Goal: Transaction & Acquisition: Purchase product/service

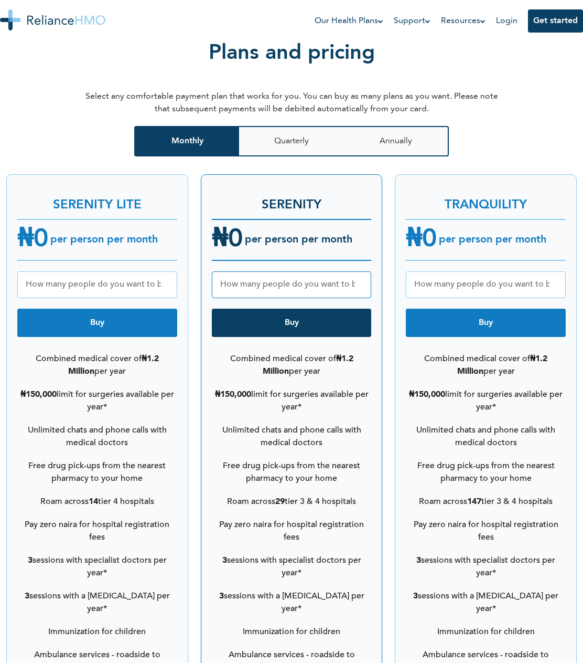
scroll to position [1284, 0]
click at [261, 281] on input "number" at bounding box center [292, 284] width 160 height 27
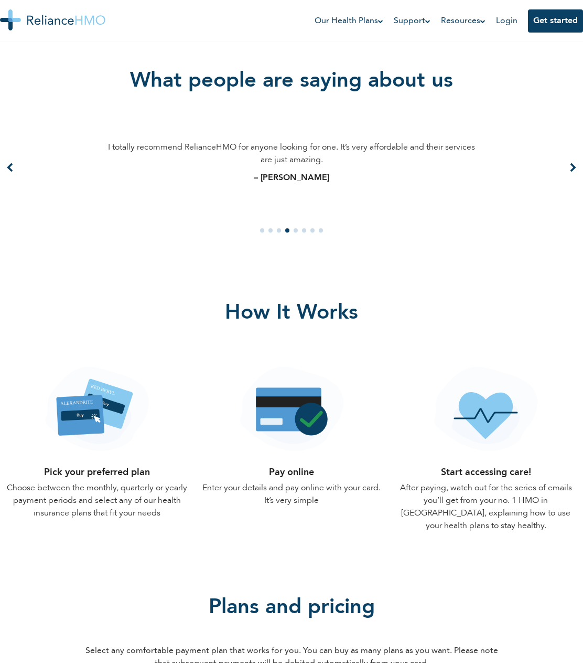
scroll to position [1132, 0]
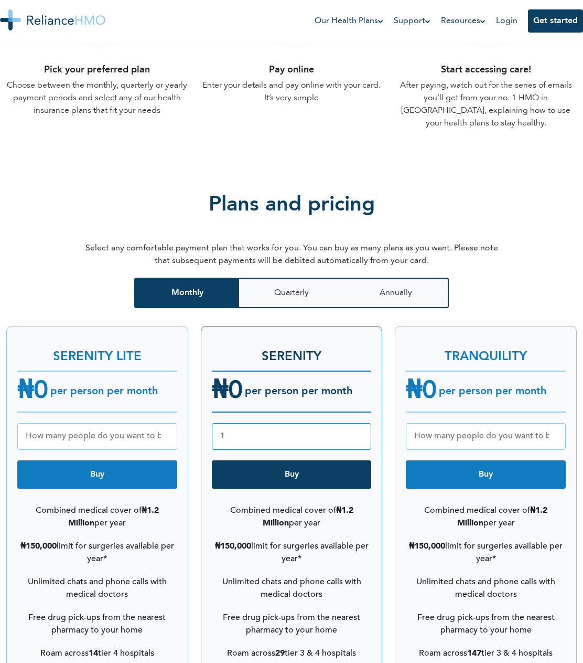
type input "1"
click at [303, 474] on button "Buy" at bounding box center [292, 474] width 160 height 28
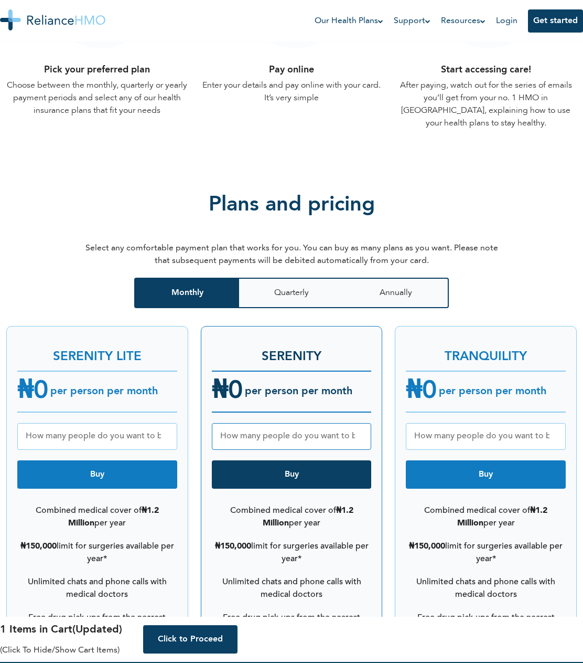
scroll to position [1936, 0]
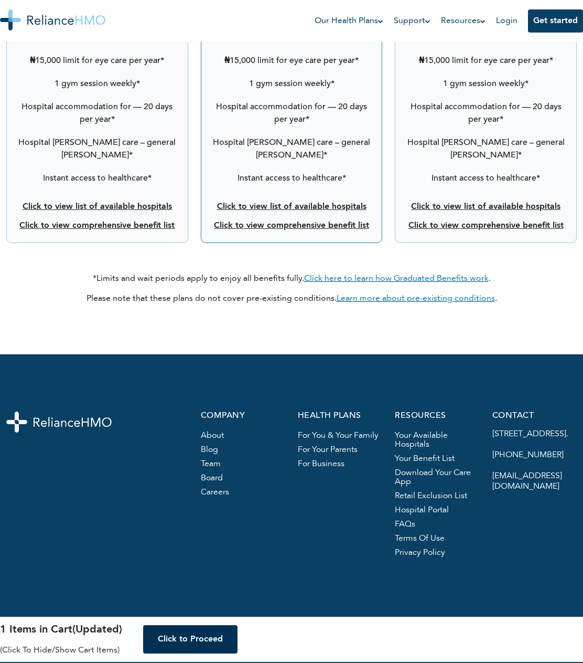
click at [212, 629] on button "Click to Proceed" at bounding box center [190, 639] width 94 height 28
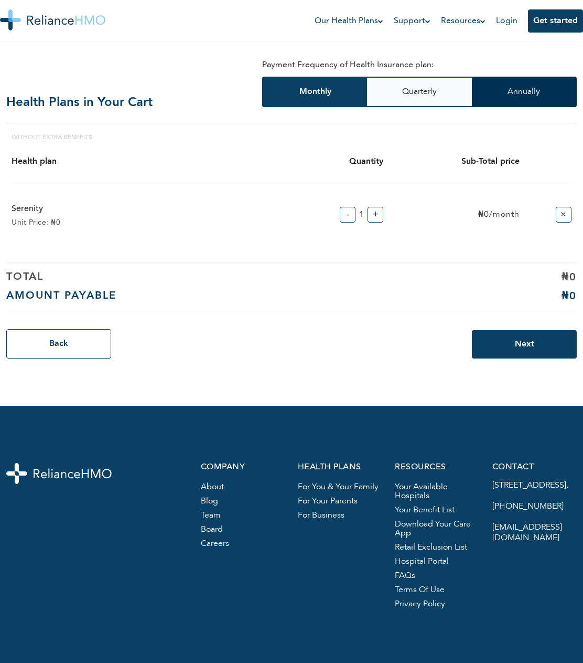
click at [498, 91] on button "Annually" at bounding box center [524, 92] width 105 height 30
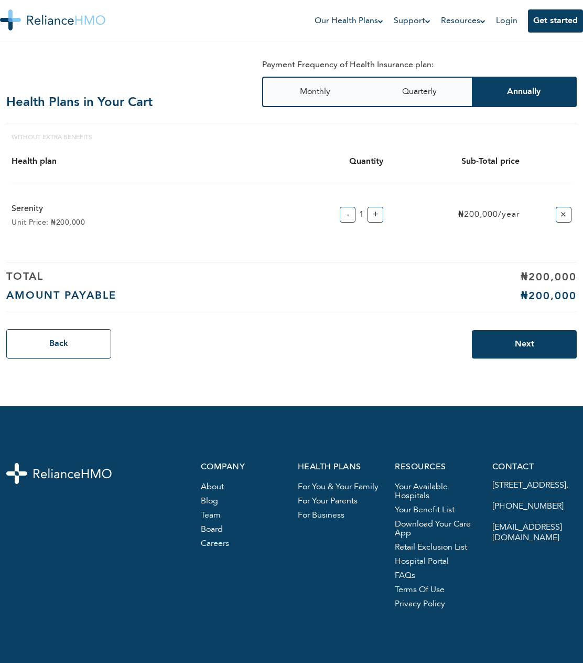
click at [372, 219] on button "+" at bounding box center [376, 215] width 16 height 16
click at [347, 219] on button "-" at bounding box center [348, 215] width 16 height 16
click at [26, 158] on h4 "Health plan" at bounding box center [130, 162] width 236 height 10
click at [30, 217] on div "serenity Unit Price: ₦200,000" at bounding box center [130, 214] width 236 height 25
click at [80, 332] on button "Back" at bounding box center [58, 343] width 105 height 29
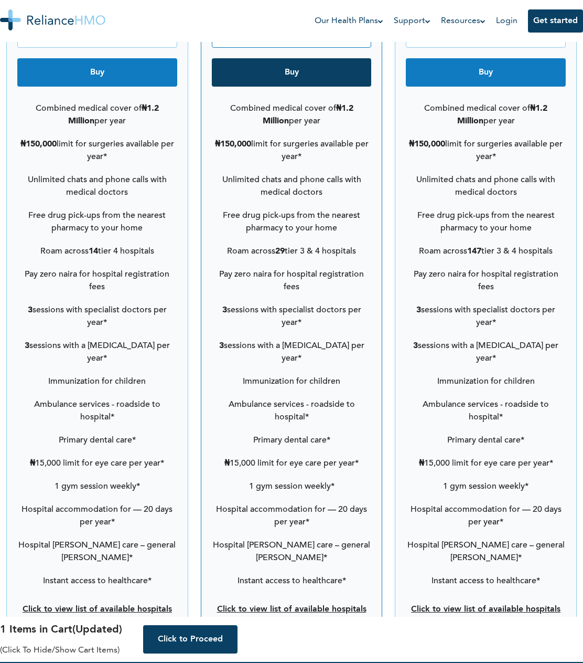
scroll to position [1936, 0]
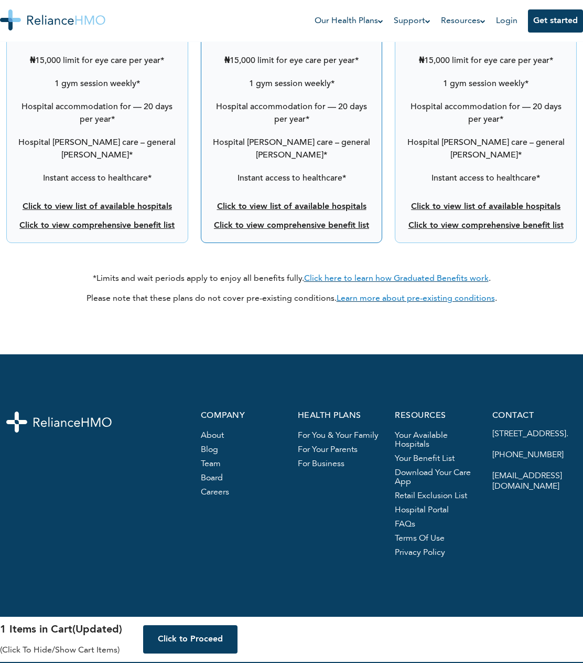
click at [501, 221] on link "Click to view comprehensive benefit list" at bounding box center [486, 225] width 155 height 8
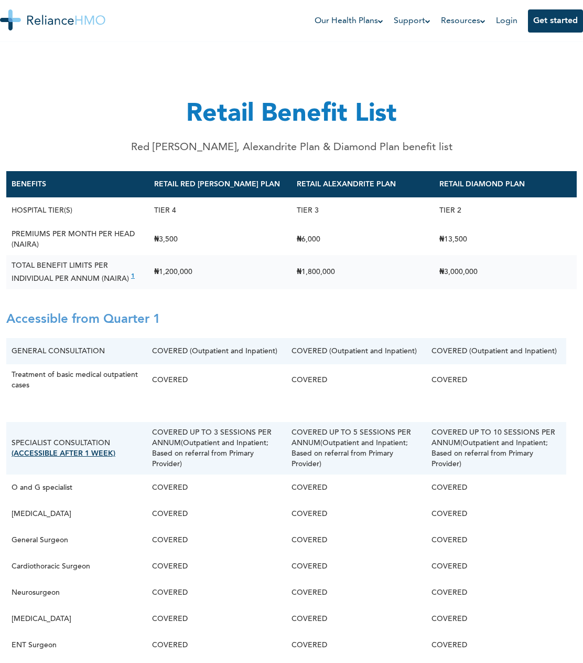
click at [311, 272] on td "₦1,800,000" at bounding box center [363, 272] width 143 height 34
click at [323, 177] on th "RETAIL ALEXANDRITE PLAN" at bounding box center [363, 184] width 143 height 26
